Goal: Task Accomplishment & Management: Use online tool/utility

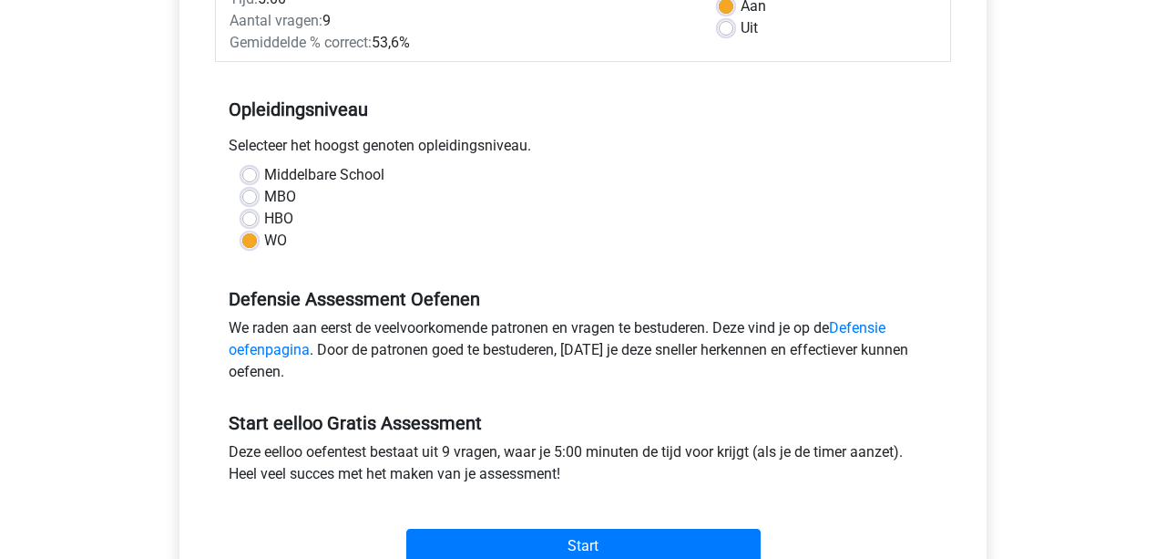
scroll to position [422, 0]
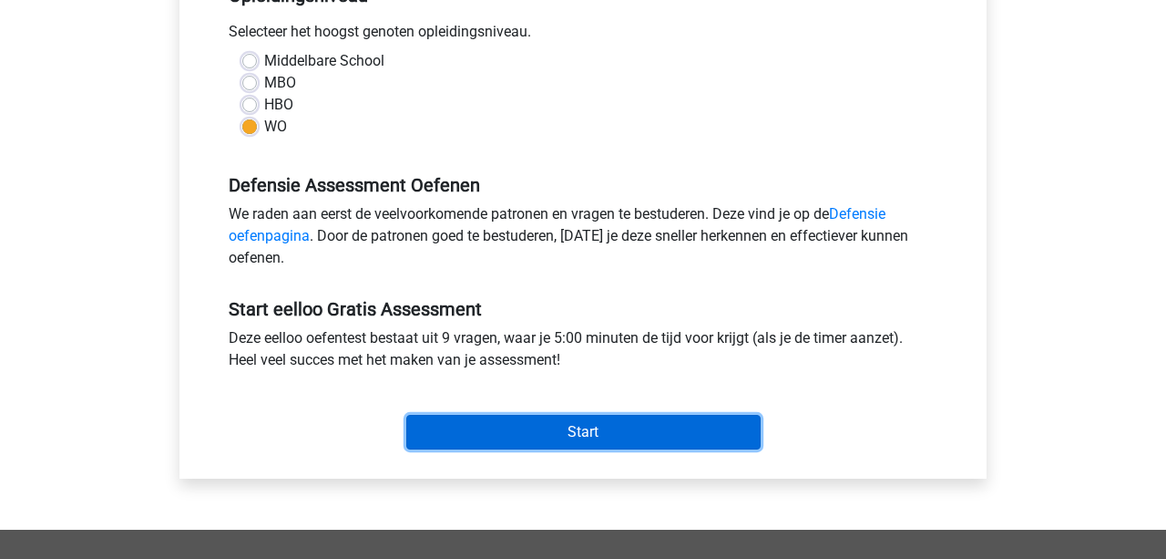
click at [540, 438] on input "Start" at bounding box center [583, 432] width 354 height 35
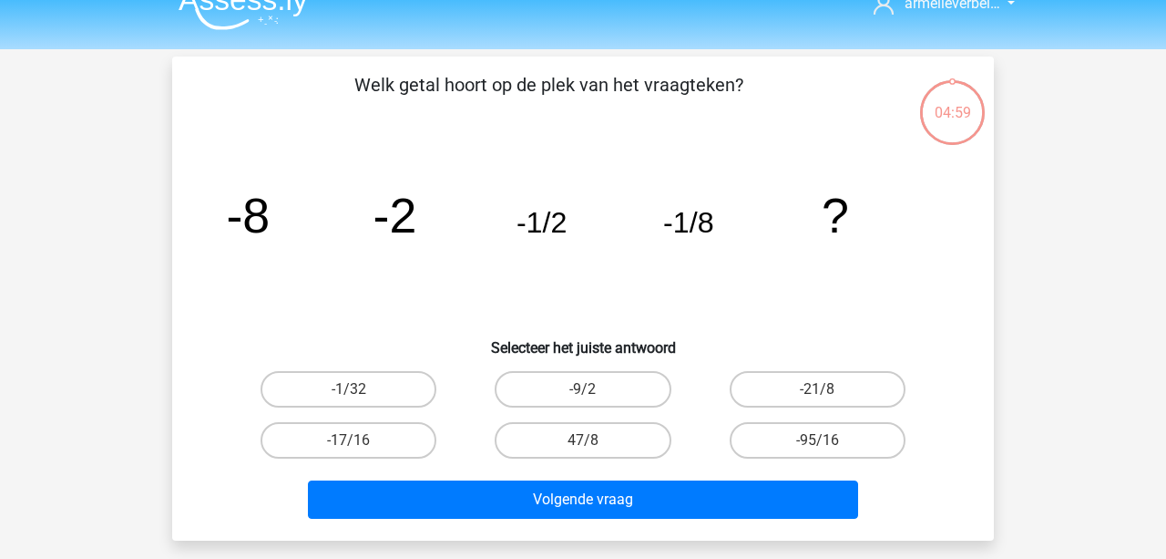
scroll to position [18, 0]
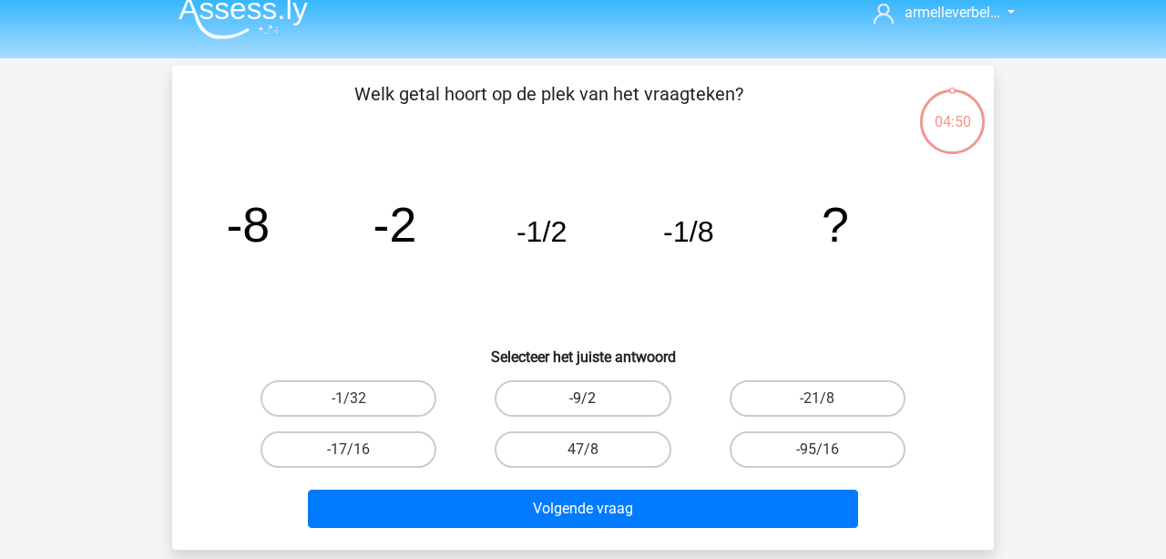
click at [643, 394] on label "-9/2" at bounding box center [583, 398] width 176 height 36
click at [595, 398] on input "-9/2" at bounding box center [589, 404] width 12 height 12
radio input "true"
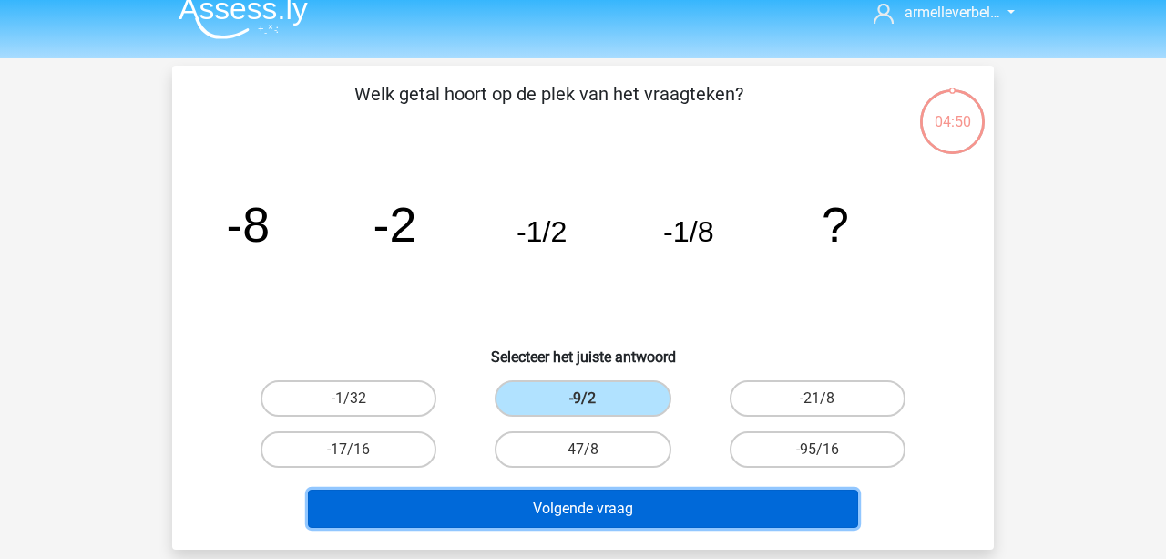
click at [655, 513] on button "Volgende vraag" at bounding box center [583, 508] width 551 height 38
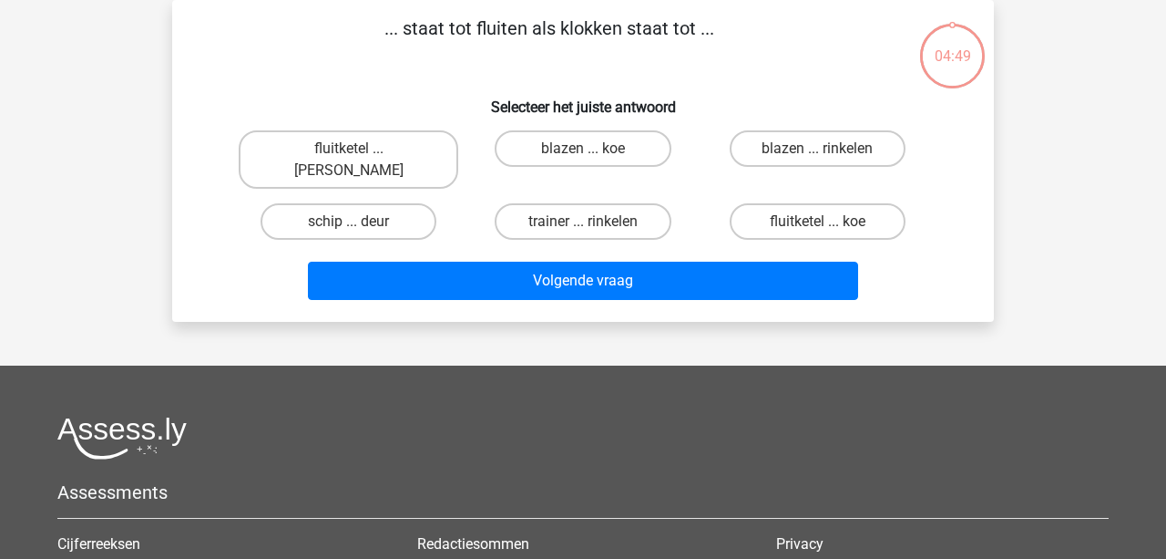
scroll to position [0, 0]
